Goal: Check status: Check status

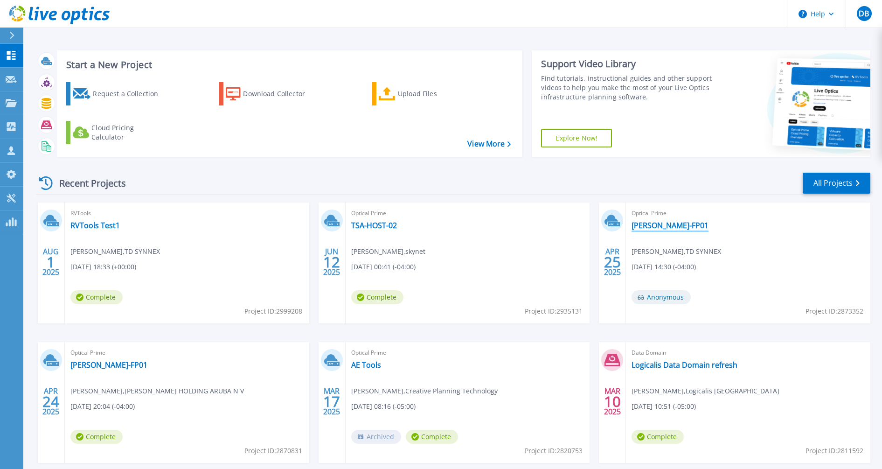
click at [646, 225] on link "[PERSON_NAME]-FP01" at bounding box center [670, 225] width 77 height 9
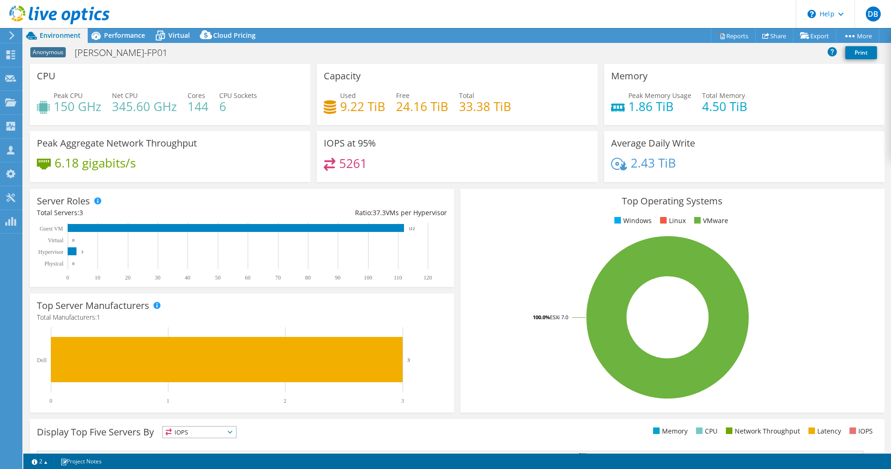
select select "USD"
select select "USEast"
click at [134, 34] on span "Performance" at bounding box center [124, 35] width 41 height 9
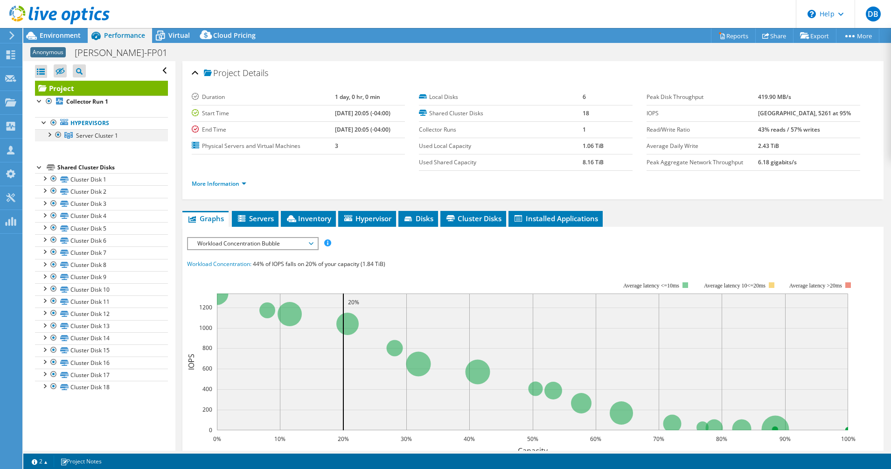
click at [49, 136] on div at bounding box center [48, 133] width 9 height 9
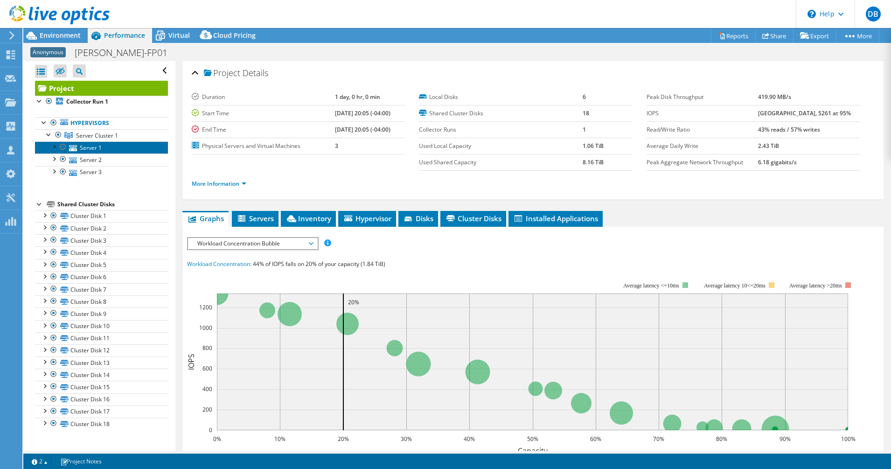
click at [85, 147] on link "Server 1" at bounding box center [101, 147] width 133 height 12
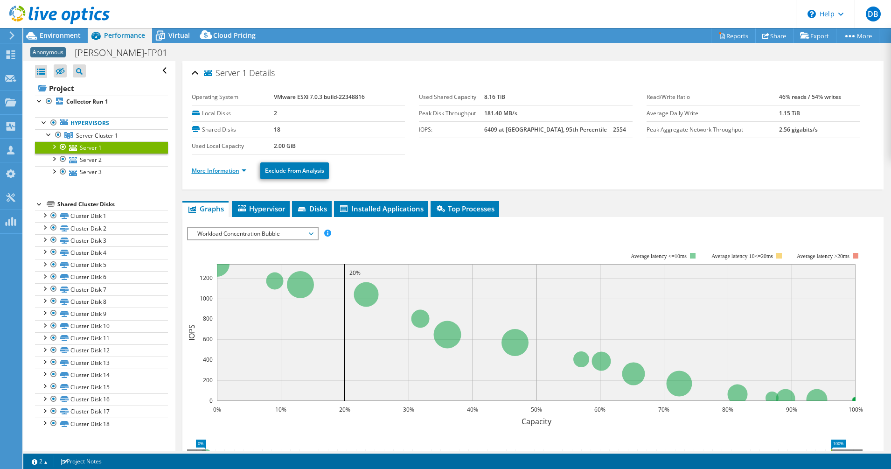
click at [209, 170] on link "More Information" at bounding box center [219, 171] width 55 height 8
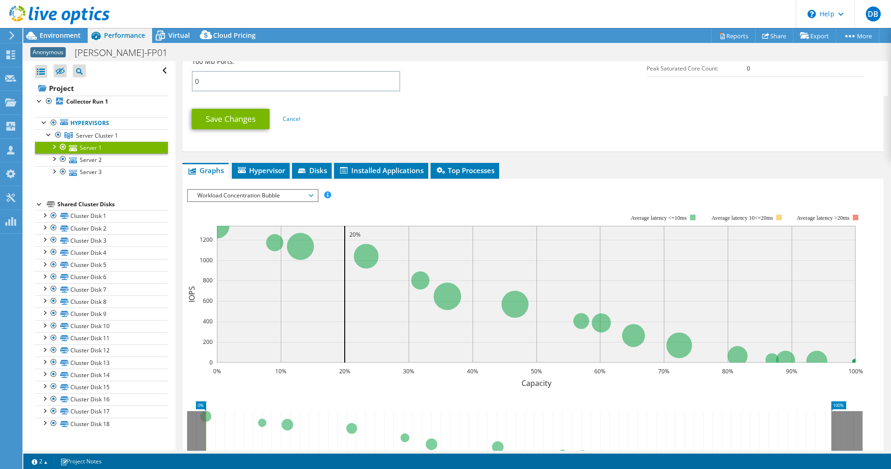
scroll to position [463, 0]
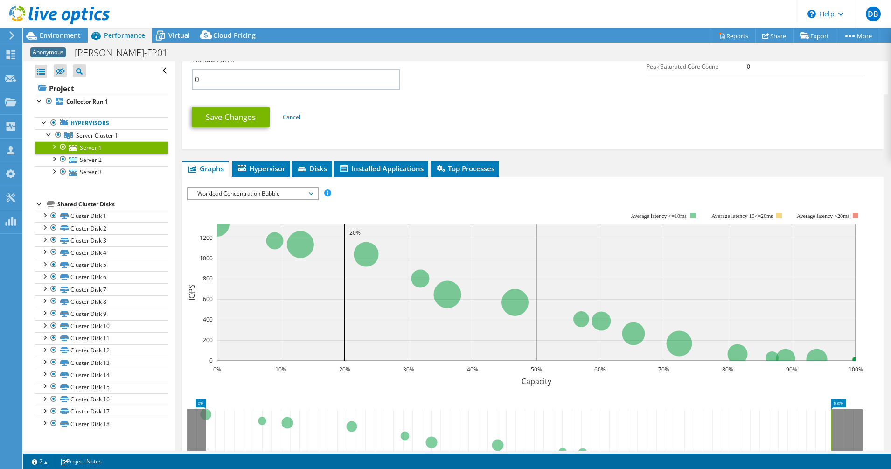
click at [313, 196] on span "Workload Concentration Bubble" at bounding box center [252, 193] width 129 height 11
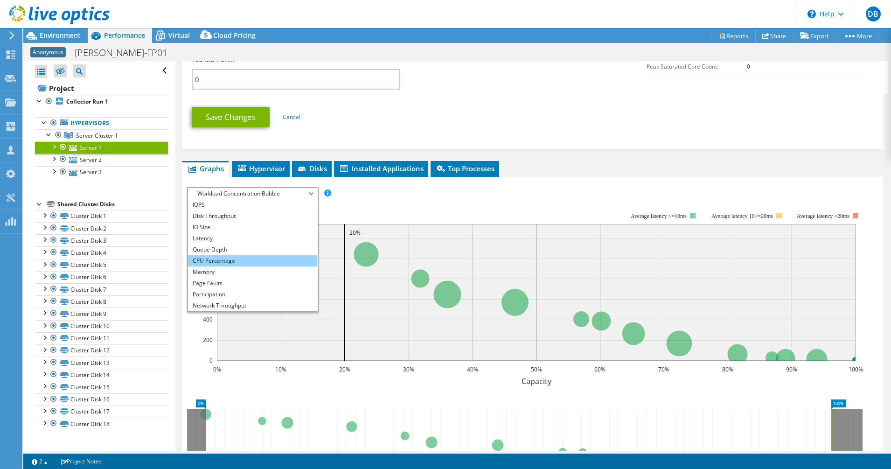
click at [248, 256] on li "CPU Percentage" at bounding box center [252, 260] width 129 height 11
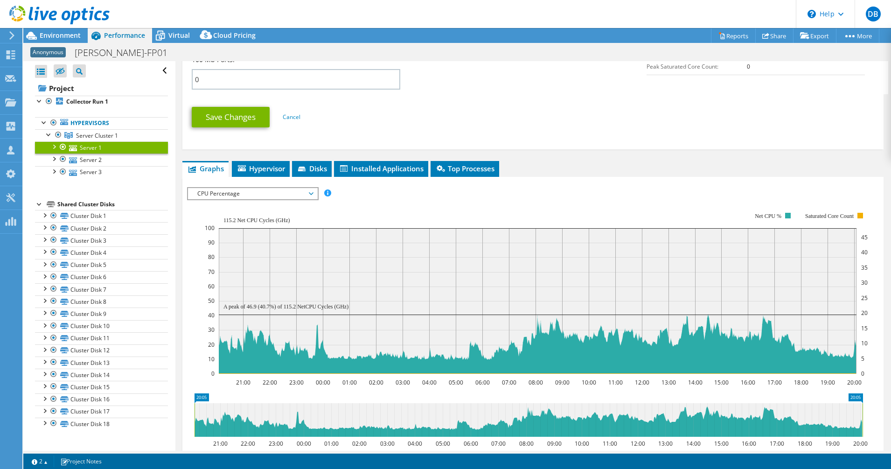
click at [568, 181] on div "IOPS Disk Throughput IO Size Latency Queue Depth CPU Percentage Memory Page Fau…" at bounding box center [533, 345] width 692 height 336
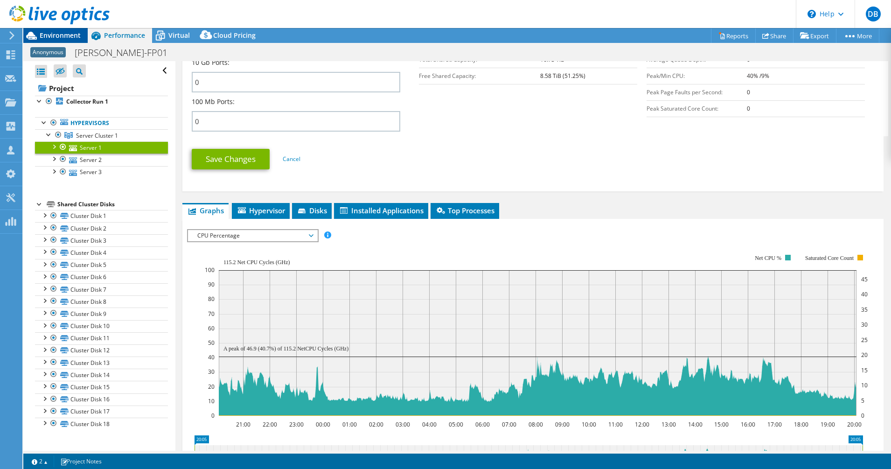
click at [56, 33] on span "Environment" at bounding box center [60, 35] width 41 height 9
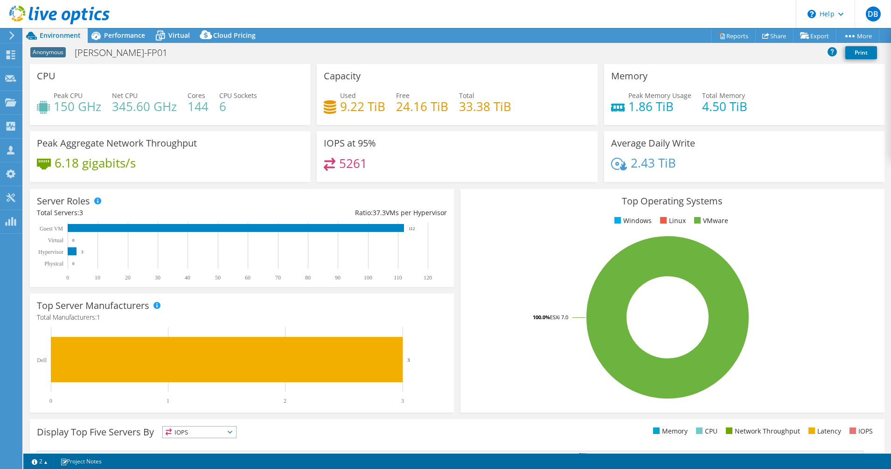
click at [82, 13] on icon at bounding box center [59, 15] width 100 height 19
